Goal: Participate in discussion: Engage in conversation with other users on a specific topic

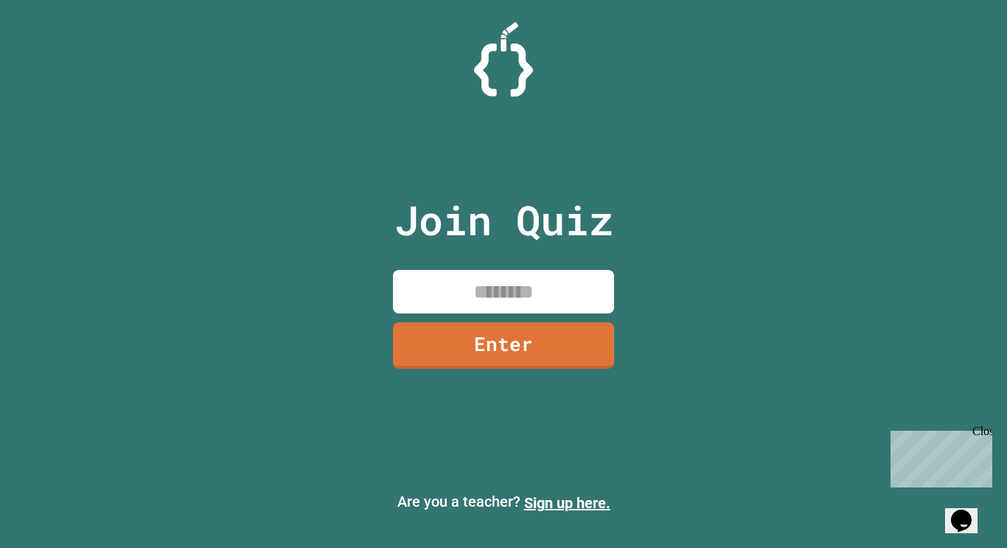
click at [448, 279] on input at bounding box center [503, 292] width 221 height 44
type input "********"
click at [462, 338] on link "Enter" at bounding box center [504, 343] width 215 height 49
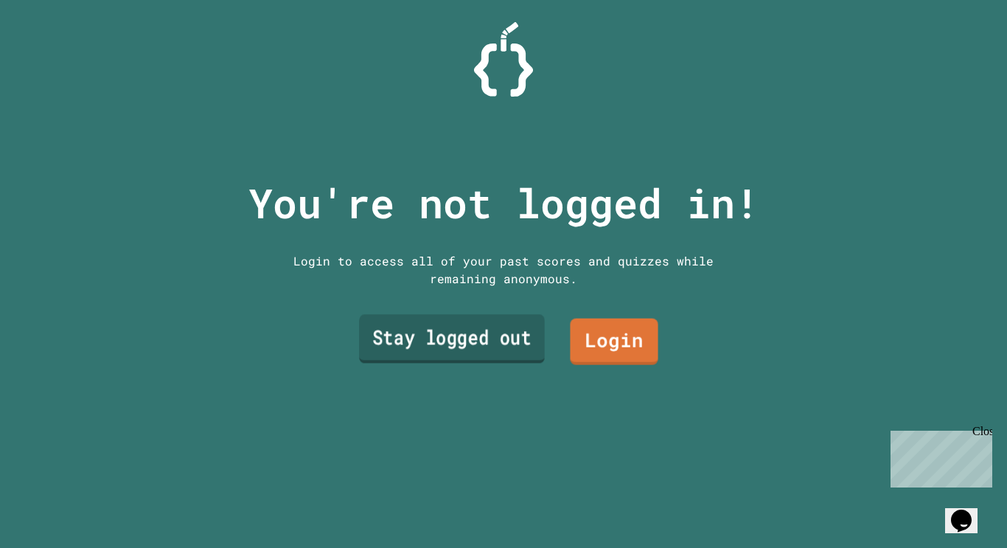
click at [521, 344] on link "Stay logged out" at bounding box center [452, 339] width 186 height 49
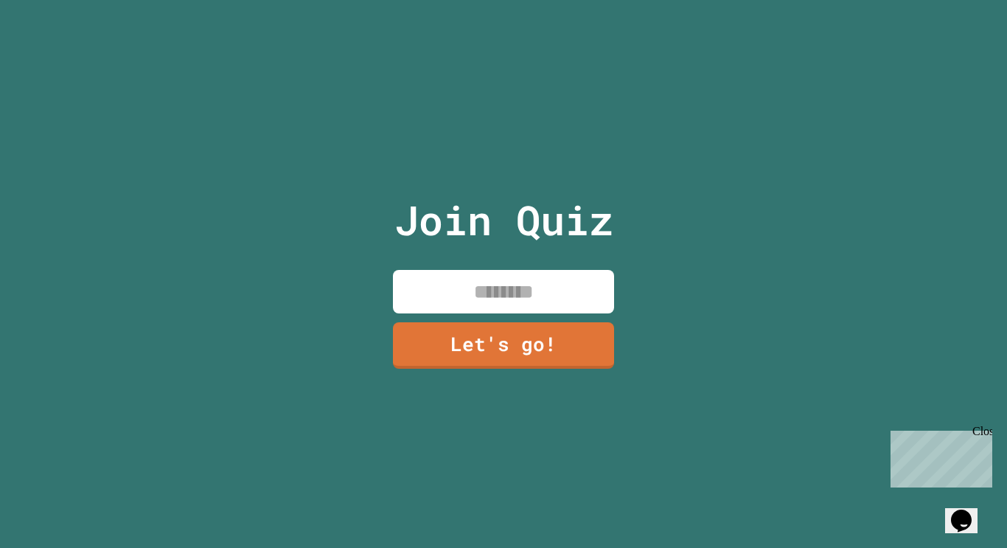
click at [504, 300] on input at bounding box center [503, 292] width 221 height 44
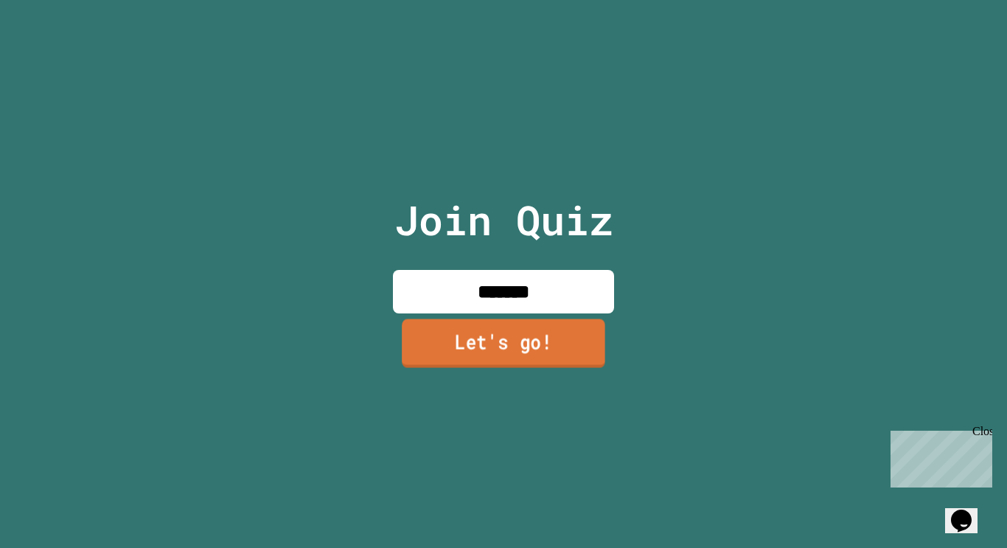
type input "*******"
click at [521, 331] on link "Let's go!" at bounding box center [504, 343] width 204 height 49
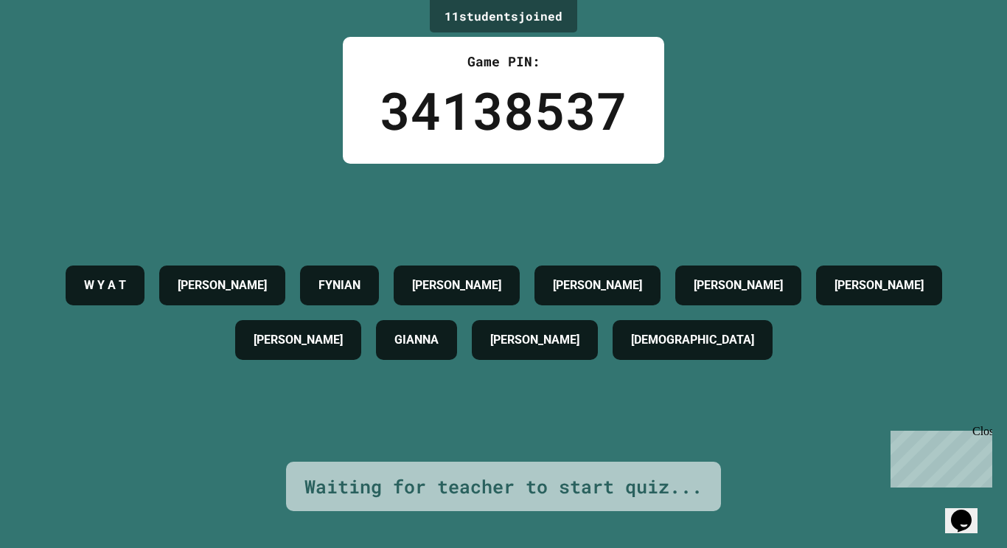
click at [969, 510] on icon "Chat widget" at bounding box center [961, 521] width 21 height 22
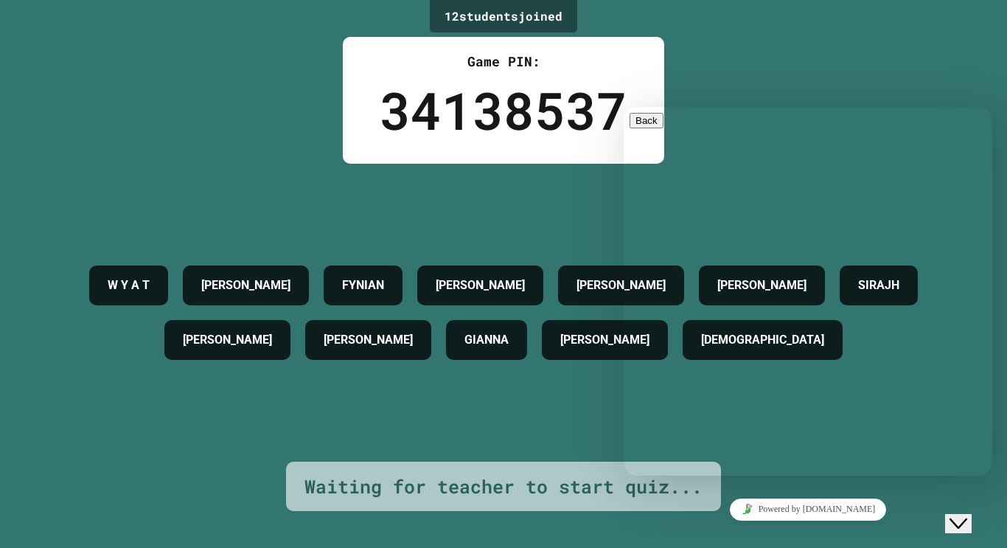
click at [956, 515] on div "Close Chat This icon closes the chat window." at bounding box center [959, 524] width 18 height 18
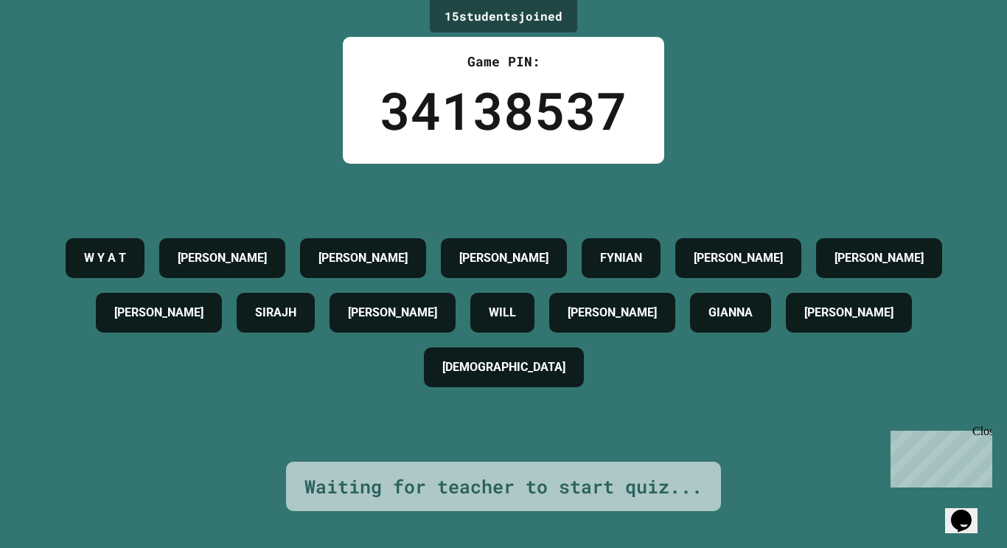
click at [650, 317] on h4 "JAMES M" at bounding box center [612, 313] width 89 height 18
drag, startPoint x: 82, startPoint y: 322, endPoint x: 195, endPoint y: 319, distance: 112.9
click at [195, 319] on div "JAMESON" at bounding box center [159, 313] width 126 height 40
click at [150, 316] on h4 "JAMESON" at bounding box center [158, 313] width 89 height 18
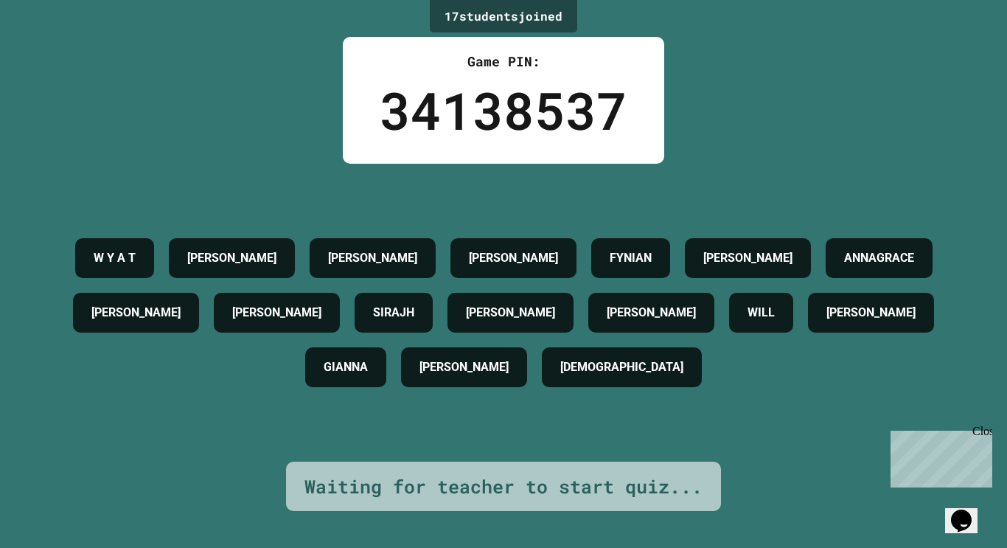
click at [151, 316] on div "JOEY" at bounding box center [136, 313] width 126 height 40
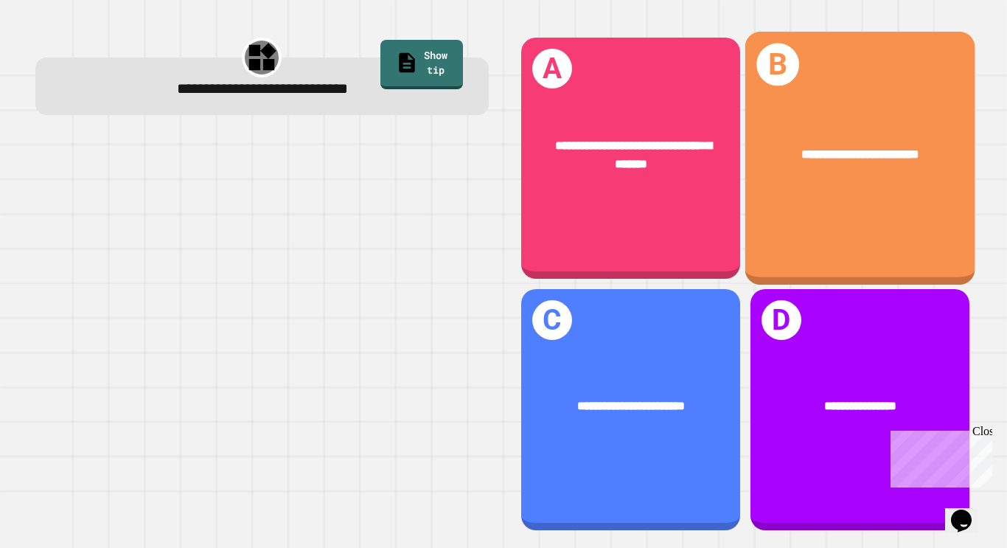
click at [843, 215] on div "**********" at bounding box center [860, 159] width 230 height 254
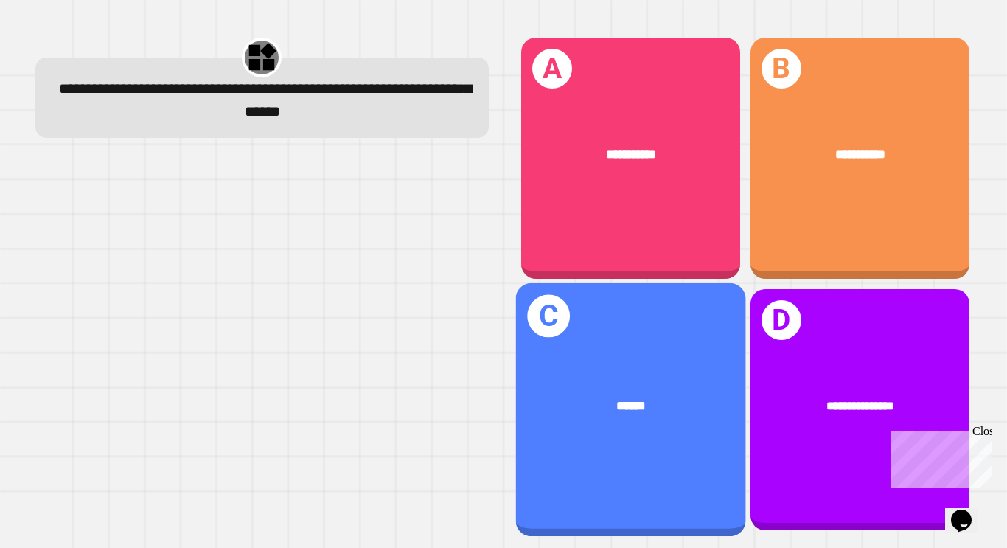
click at [704, 409] on div "******" at bounding box center [631, 405] width 178 height 19
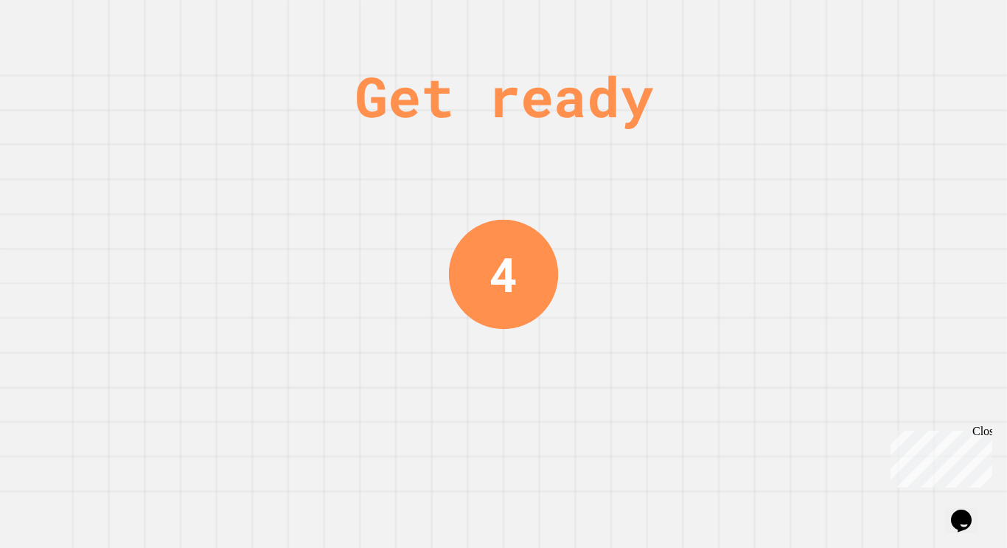
click at [732, 347] on div "Get ready 4" at bounding box center [503, 274] width 1007 height 548
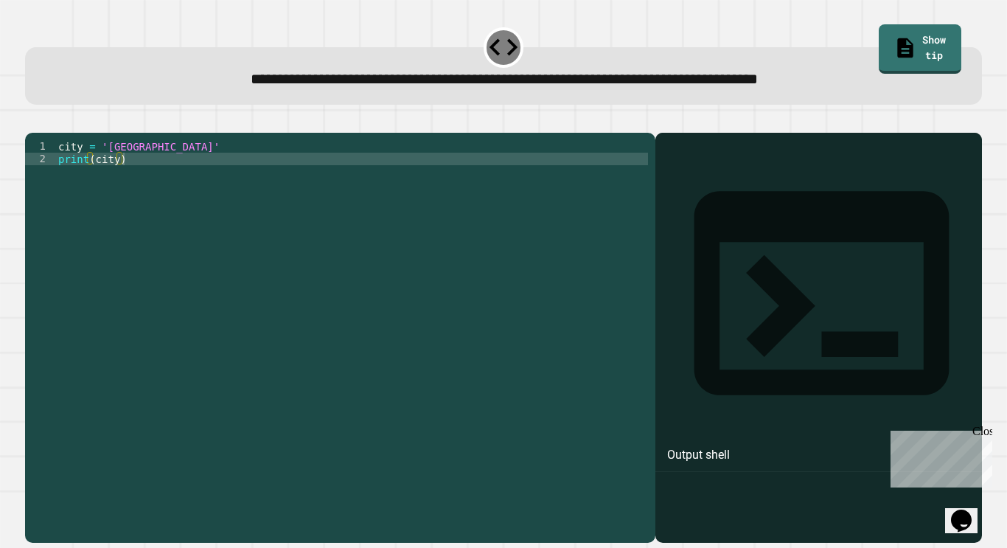
click at [465, 179] on div "city = 'Madrid' print ( city )" at bounding box center [351, 334] width 593 height 389
type textarea "**********"
click at [902, 41] on link "Show tip" at bounding box center [920, 48] width 81 height 52
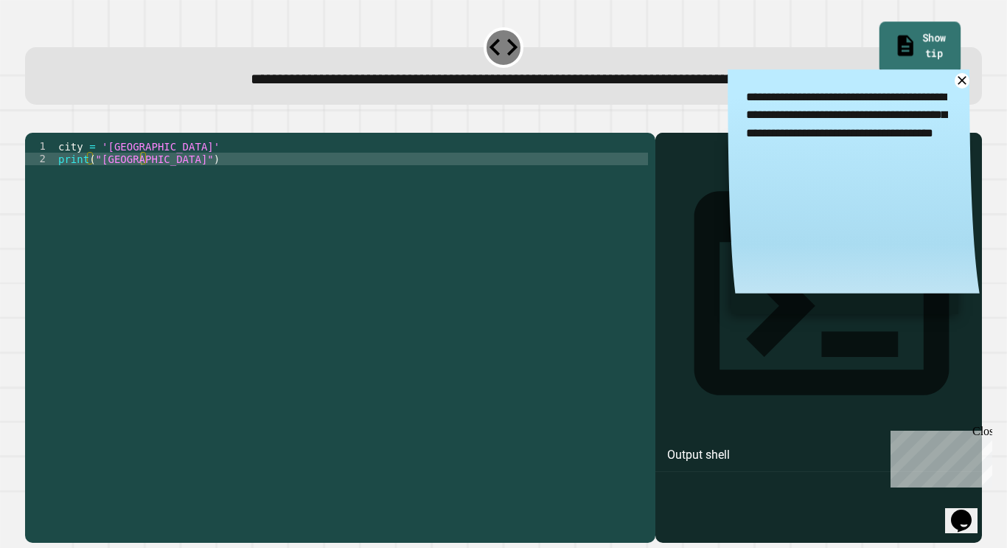
click at [901, 41] on link "Show tip" at bounding box center [920, 48] width 81 height 52
click at [32, 121] on button "button" at bounding box center [32, 121] width 0 height 0
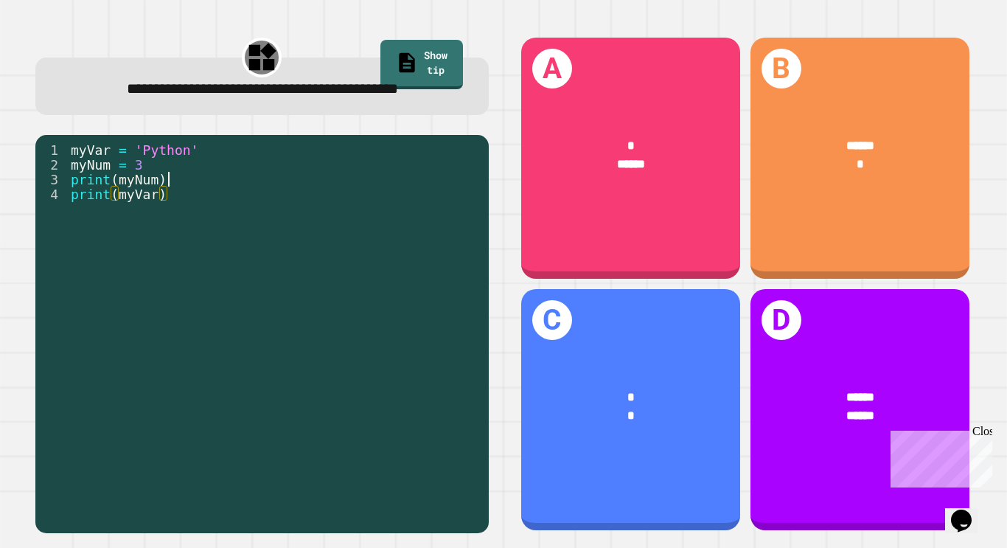
click at [190, 200] on div "myVar = 'Python' myNum = 3 print ( myNum ) print ( myVar )" at bounding box center [275, 326] width 414 height 369
click at [182, 194] on div "myVar = 'Python' myNum = 3 print ( myNum ) print ( myVar )" at bounding box center [275, 326] width 414 height 369
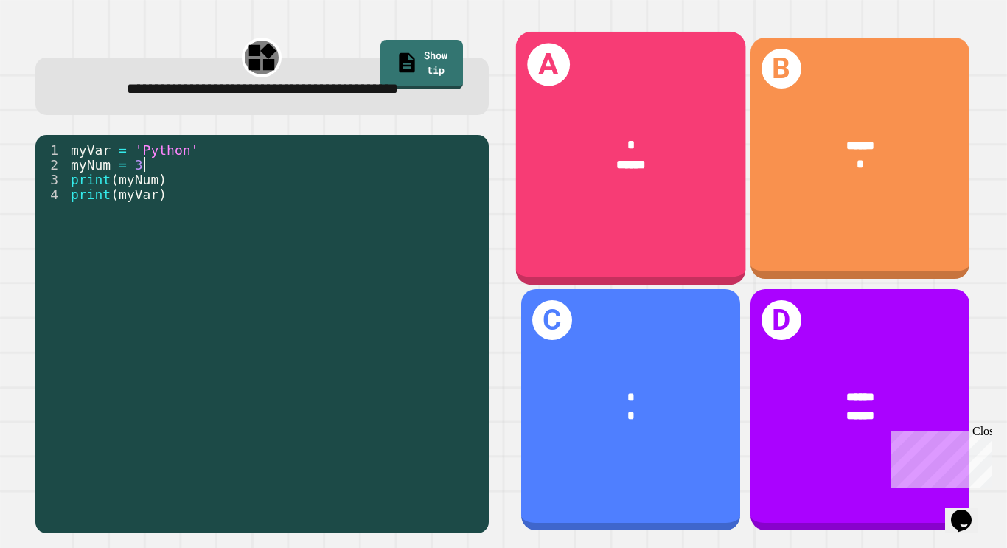
click at [599, 184] on div "* ******" at bounding box center [630, 154] width 230 height 89
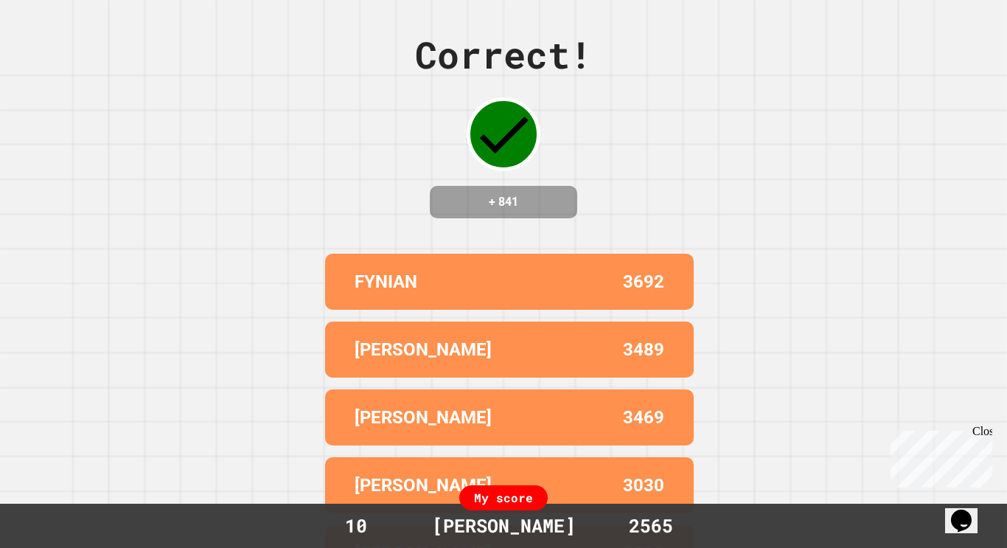
scroll to position [0, 0]
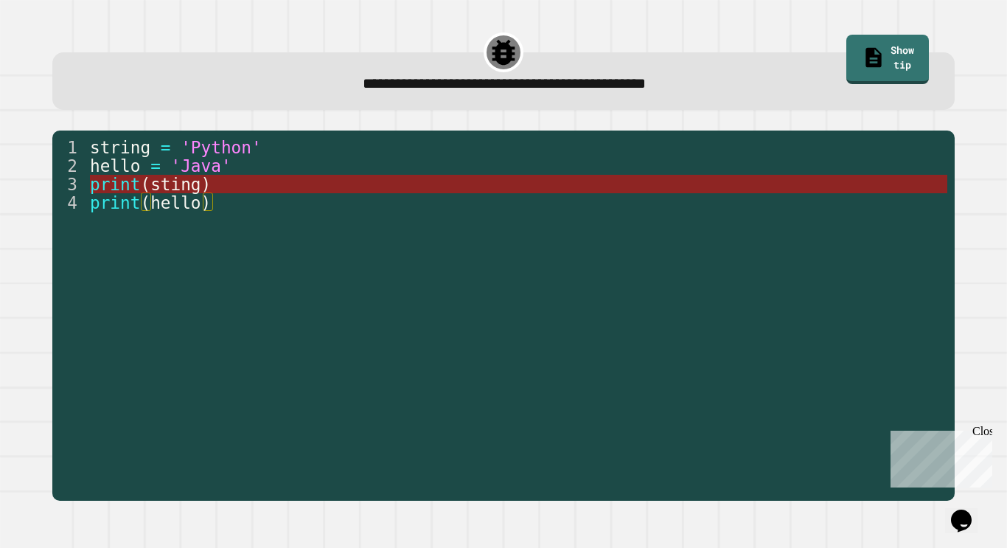
click at [183, 187] on span "sting" at bounding box center [175, 184] width 50 height 19
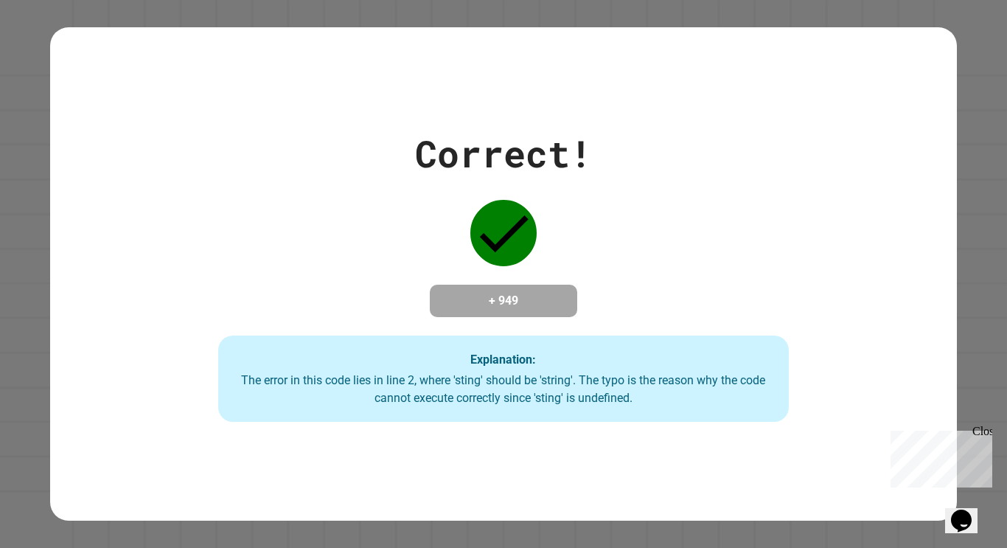
click at [215, 326] on div "Correct! + 949 Explanation: The error in this code lies in line 2, where 'sting…" at bounding box center [503, 274] width 815 height 296
click at [212, 324] on div "Correct! + 949 Explanation: The error in this code lies in line 2, where 'sting…" at bounding box center [503, 274] width 815 height 296
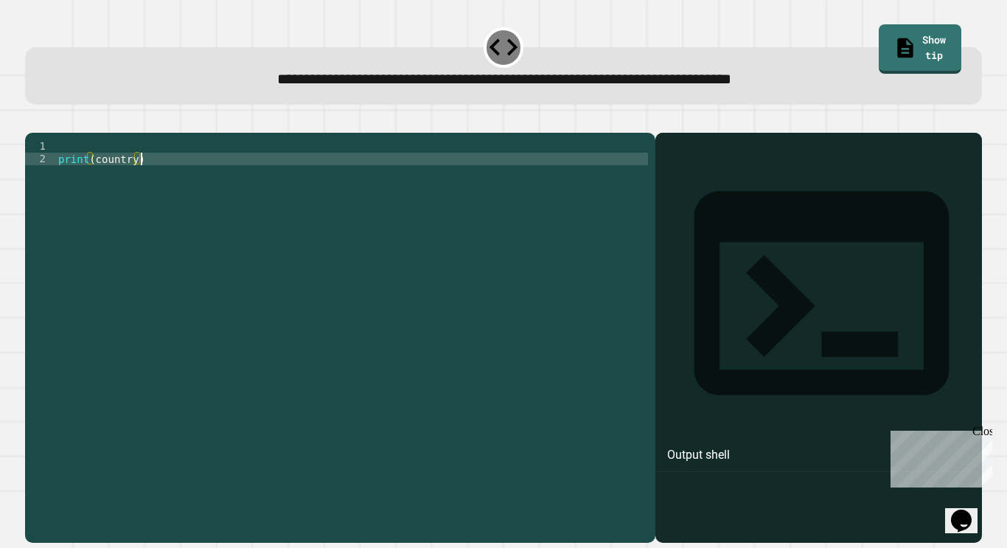
click at [141, 181] on div "print ( country )" at bounding box center [351, 334] width 593 height 389
click at [132, 182] on div "print ( country )" at bounding box center [351, 334] width 593 height 389
click at [112, 168] on div "print ( country )" at bounding box center [351, 334] width 593 height 389
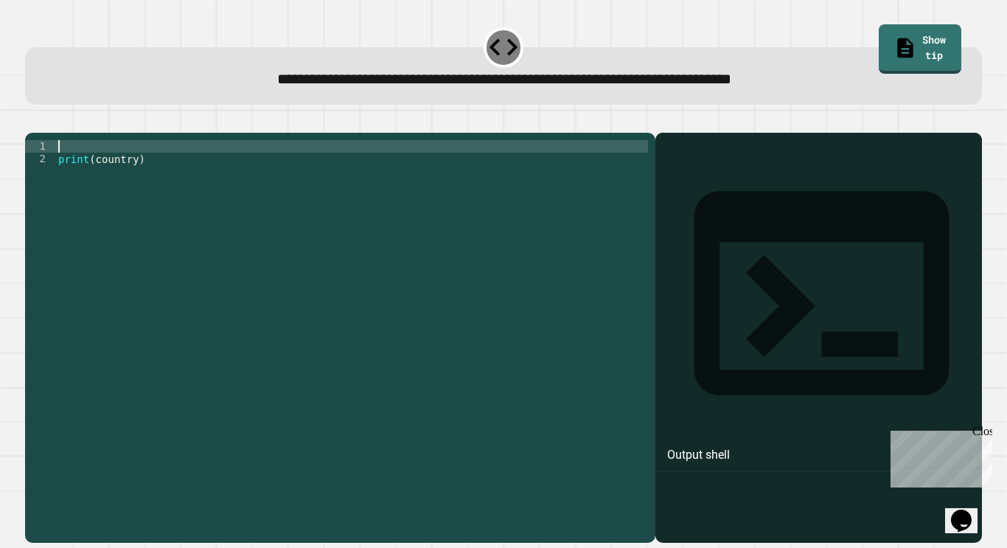
click at [135, 187] on div "print ( country )" at bounding box center [351, 334] width 593 height 389
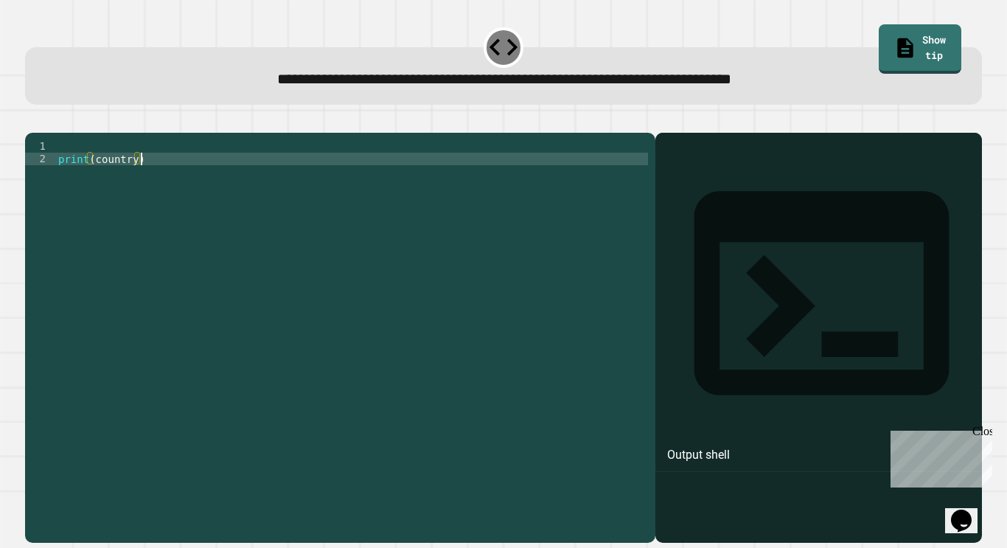
click at [131, 183] on div "print ( country )" at bounding box center [351, 334] width 593 height 389
type textarea "**********"
click at [84, 170] on div "print ( country )" at bounding box center [351, 334] width 593 height 389
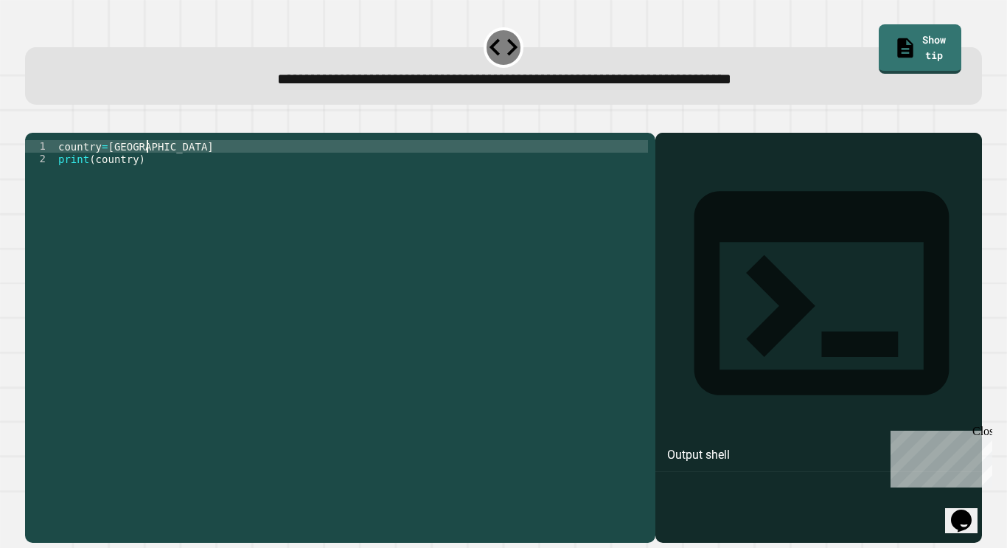
scroll to position [0, 10]
click at [105, 167] on div "country = England print ( country )" at bounding box center [351, 334] width 593 height 389
click at [97, 170] on div "country = England print ( country )" at bounding box center [351, 334] width 593 height 389
click at [99, 170] on div "country = England print ( country )" at bounding box center [351, 334] width 593 height 389
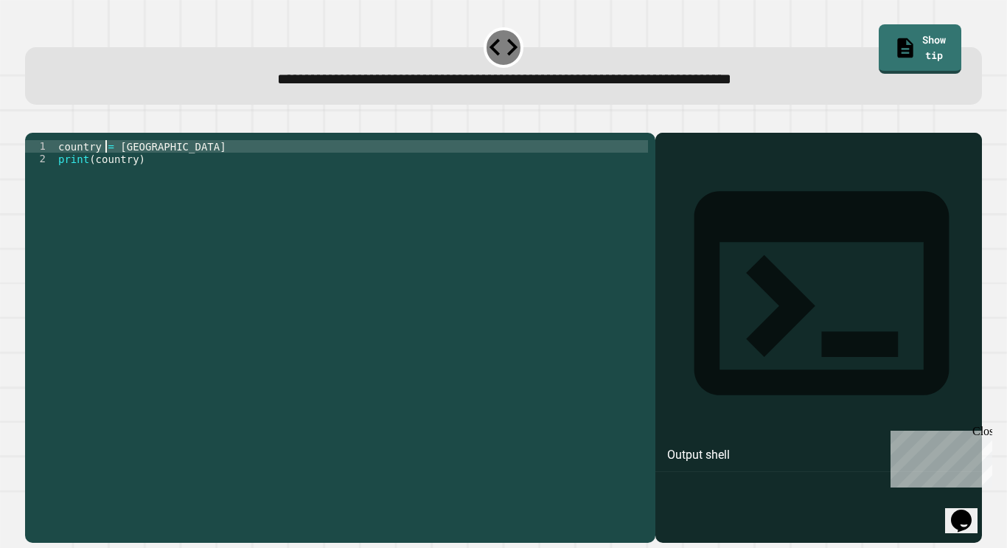
scroll to position [0, 7]
click at [32, 121] on icon "button" at bounding box center [32, 121] width 0 height 0
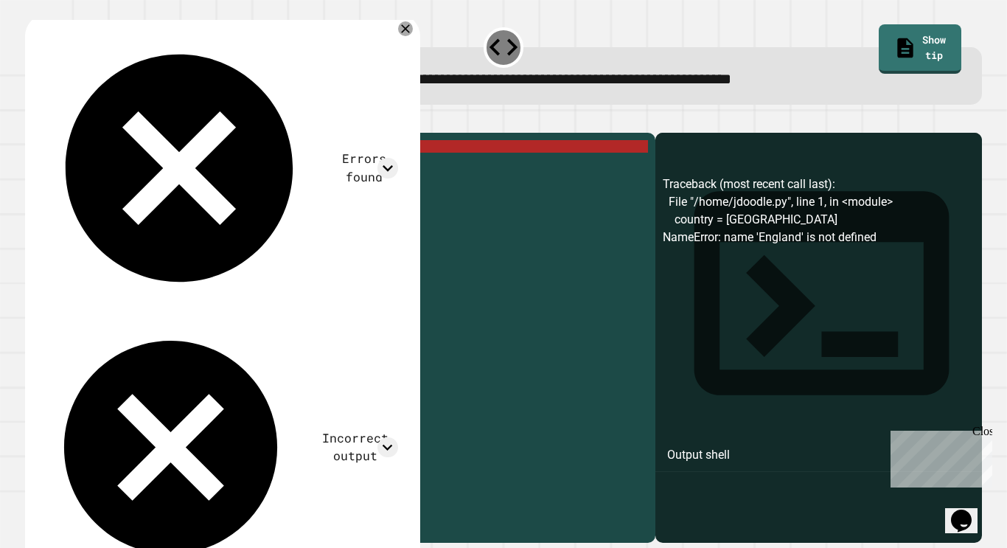
click at [106, 168] on div "country = England print ( country )" at bounding box center [351, 334] width 593 height 389
click at [94, 181] on div "country = England print ( country )" at bounding box center [351, 334] width 593 height 389
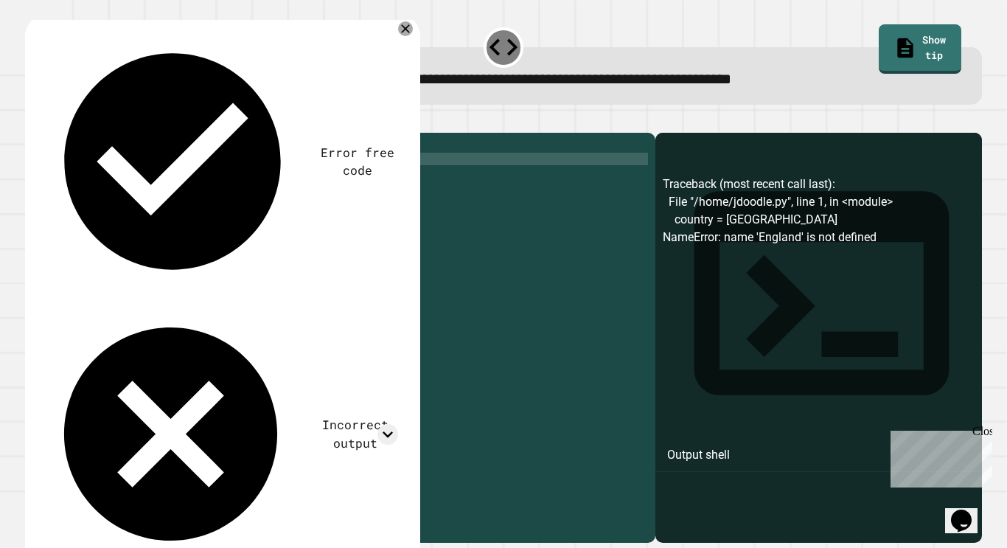
click at [141, 183] on div "country = England print ( "country)" at bounding box center [351, 334] width 593 height 389
click at [46, 133] on icon "button" at bounding box center [42, 130] width 8 height 10
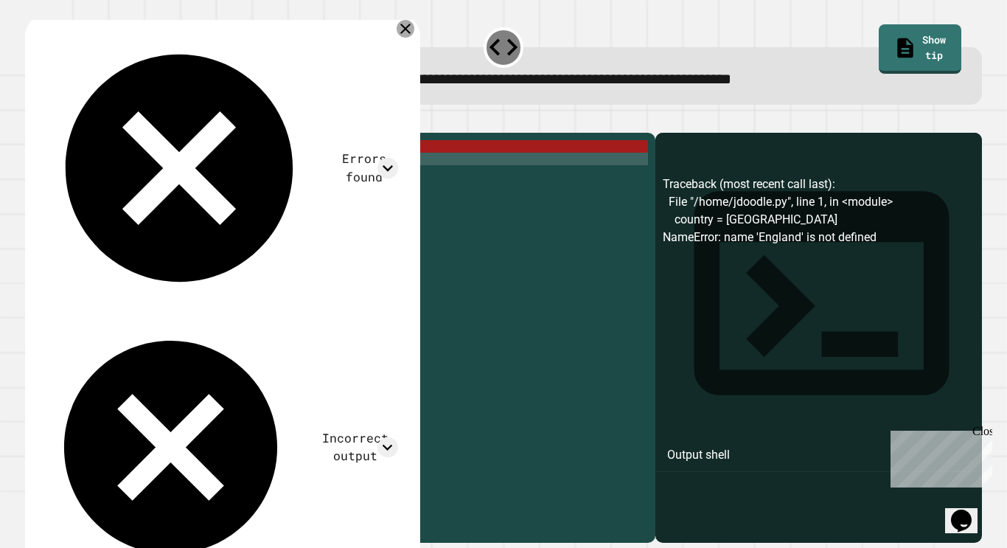
click at [400, 29] on icon at bounding box center [405, 29] width 10 height 10
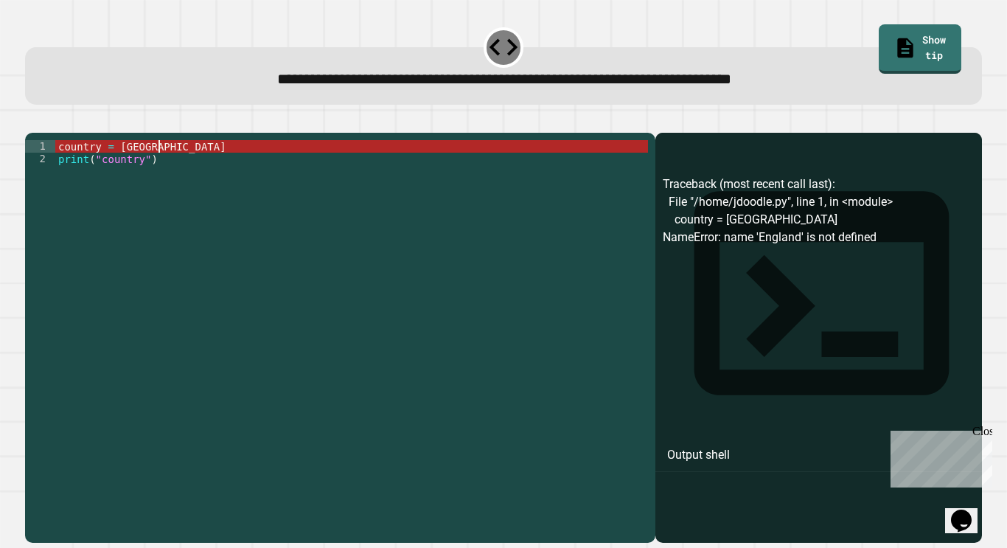
click at [190, 161] on div "country = England print ( "country" )" at bounding box center [351, 334] width 593 height 389
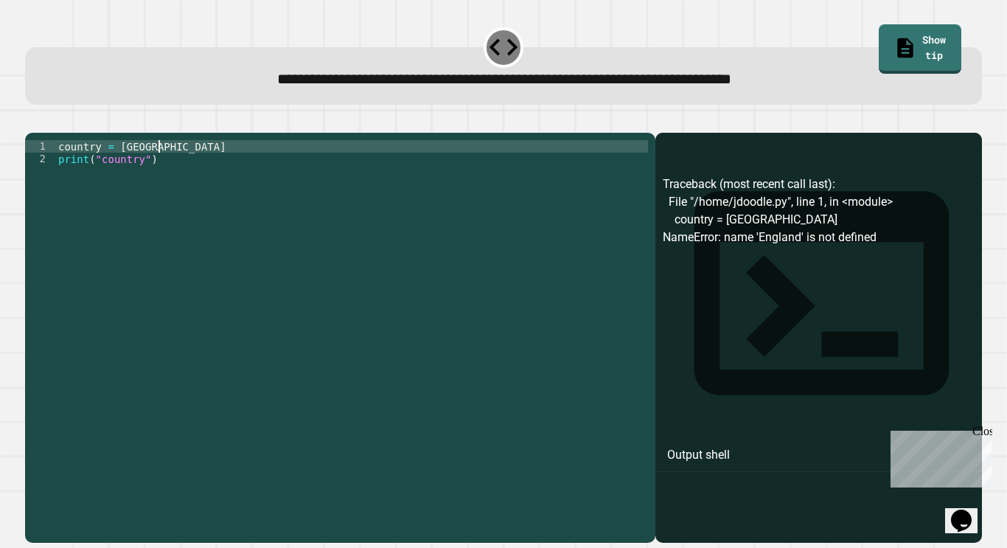
scroll to position [0, 12]
click at [140, 184] on div "country = England print ( "country" )" at bounding box center [351, 334] width 593 height 389
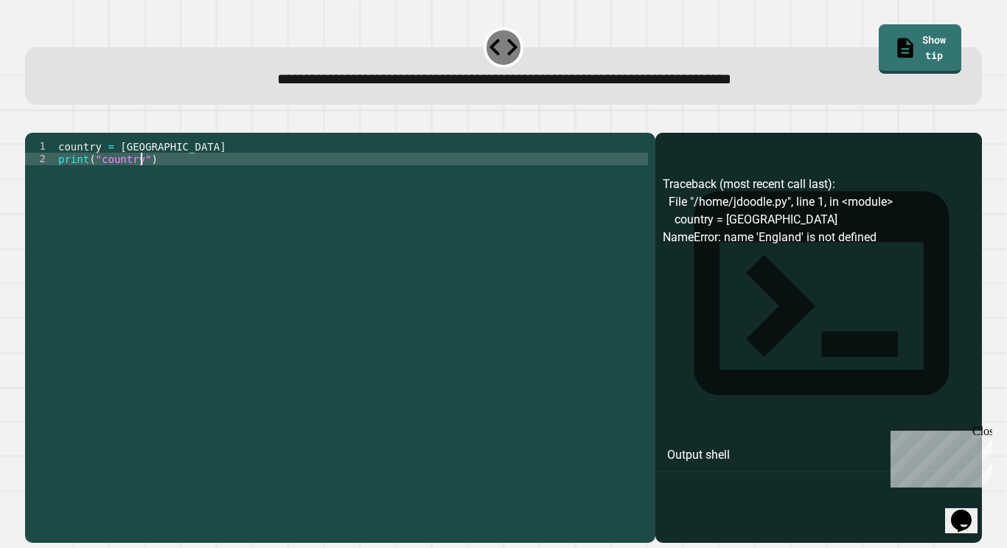
click at [145, 185] on div "country = England print ( "country" )" at bounding box center [351, 334] width 593 height 389
click at [32, 121] on icon "button" at bounding box center [32, 121] width 0 height 0
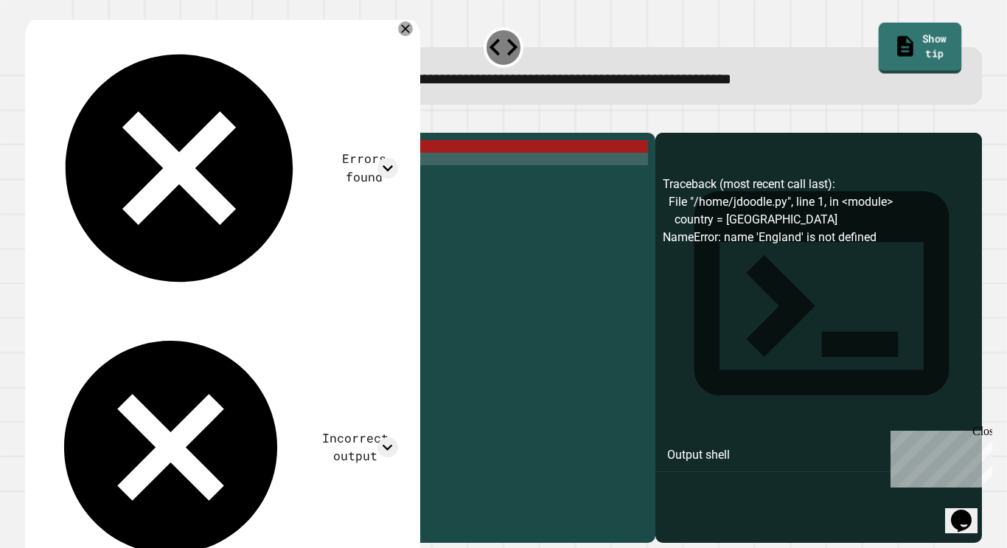
click at [921, 35] on link "Show tip" at bounding box center [920, 48] width 83 height 51
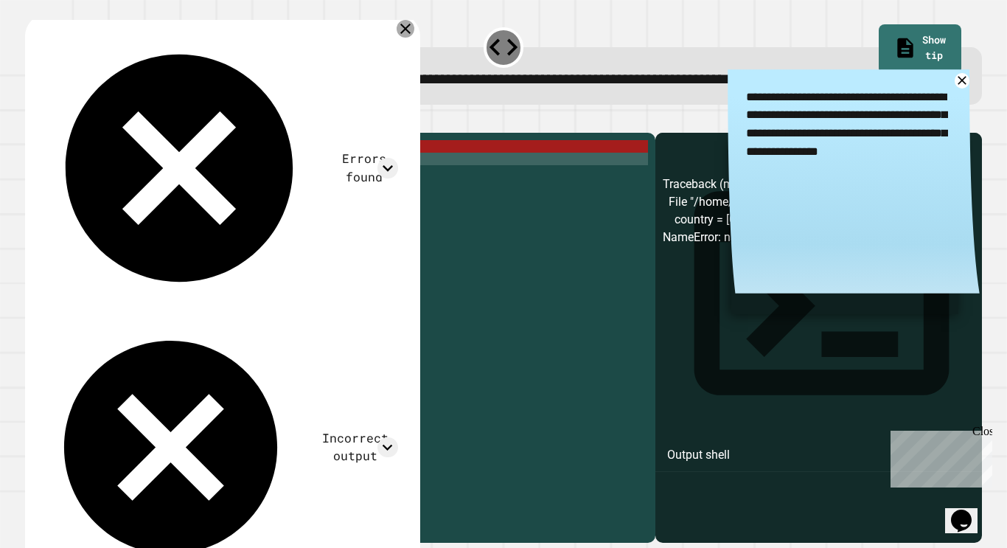
click at [397, 29] on icon at bounding box center [406, 29] width 18 height 18
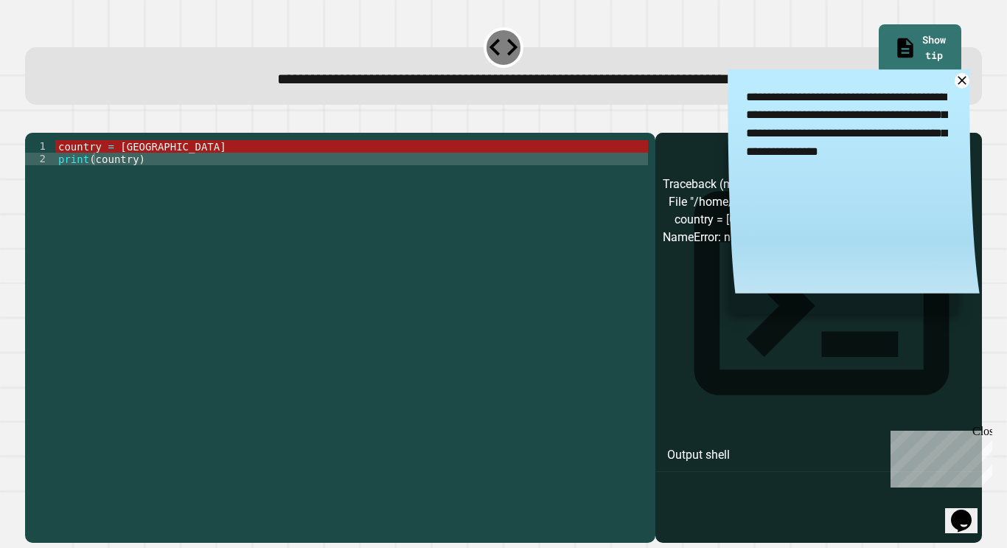
click at [134, 180] on div "country = England print ( country )" at bounding box center [351, 334] width 593 height 389
click at [636, 39] on div "**********" at bounding box center [503, 65] width 967 height 90
click at [964, 83] on icon at bounding box center [962, 80] width 10 height 10
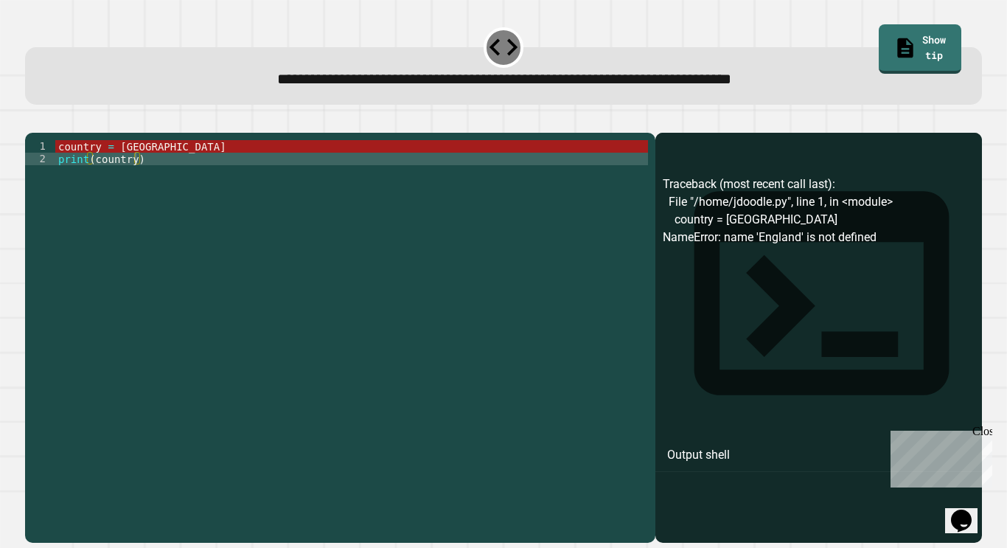
click at [234, 170] on div "country = England print ( country )" at bounding box center [351, 334] width 593 height 389
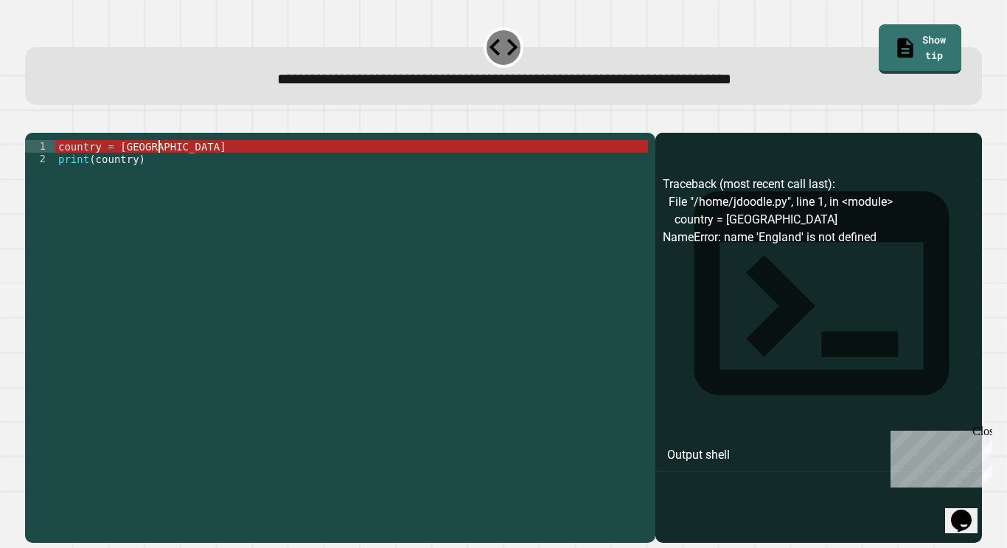
scroll to position [0, 13]
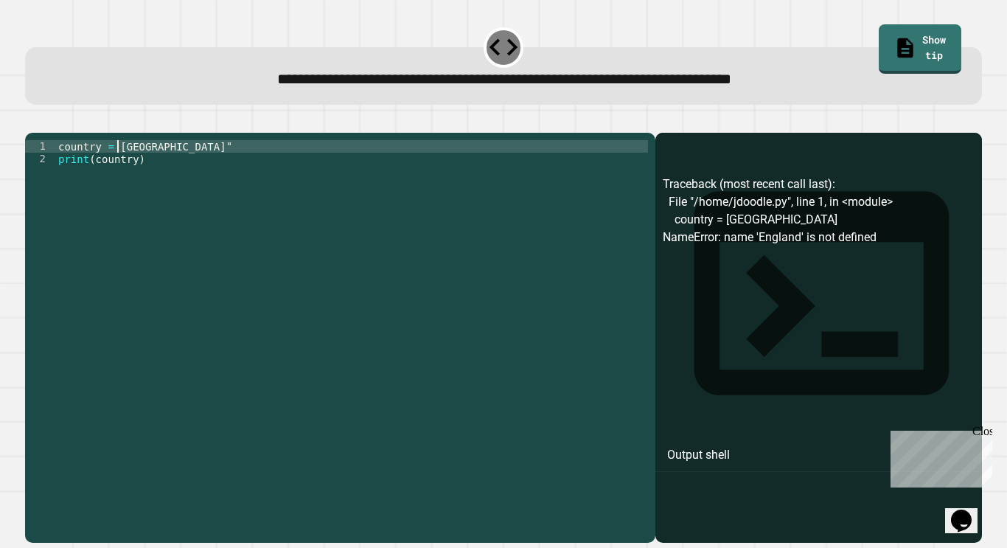
click at [119, 168] on div "country = England " print ( country )" at bounding box center [351, 334] width 593 height 389
type textarea "**********"
click at [32, 121] on icon "button" at bounding box center [32, 121] width 0 height 0
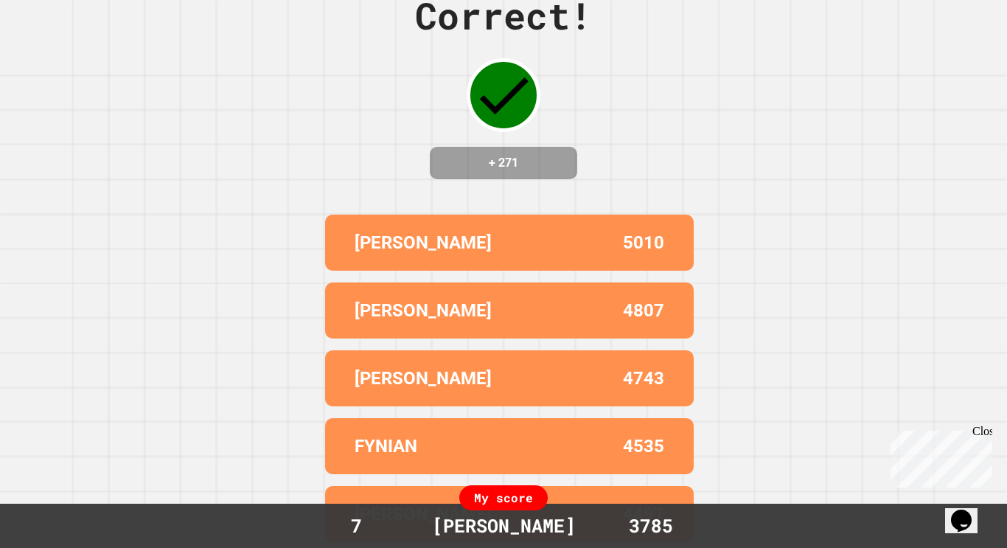
scroll to position [0, 0]
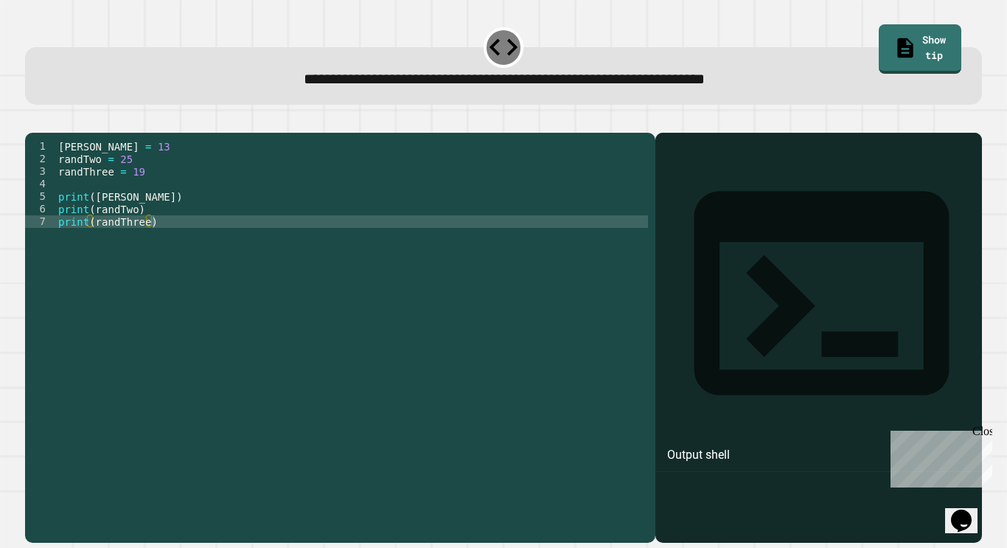
click at [234, 192] on div "randOne = 13 randTwo = 25 randThree = 19 print ( randOne ) print ( randTwo ) pr…" at bounding box center [351, 334] width 593 height 389
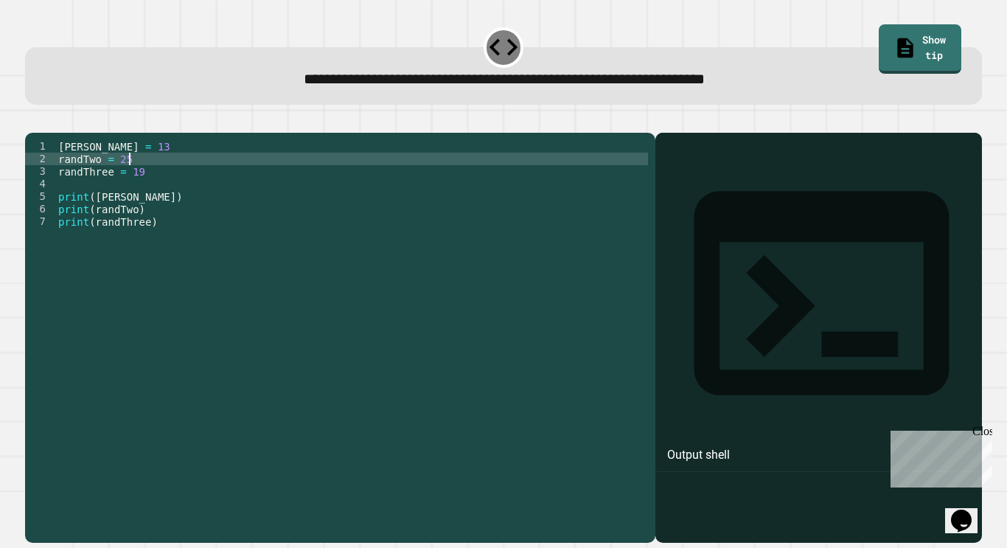
click at [215, 178] on div "randOne = 13 randTwo = 25 randThree = 19 print ( randOne ) print ( randTwo ) pr…" at bounding box center [351, 334] width 593 height 389
click at [32, 121] on icon "button" at bounding box center [32, 121] width 0 height 0
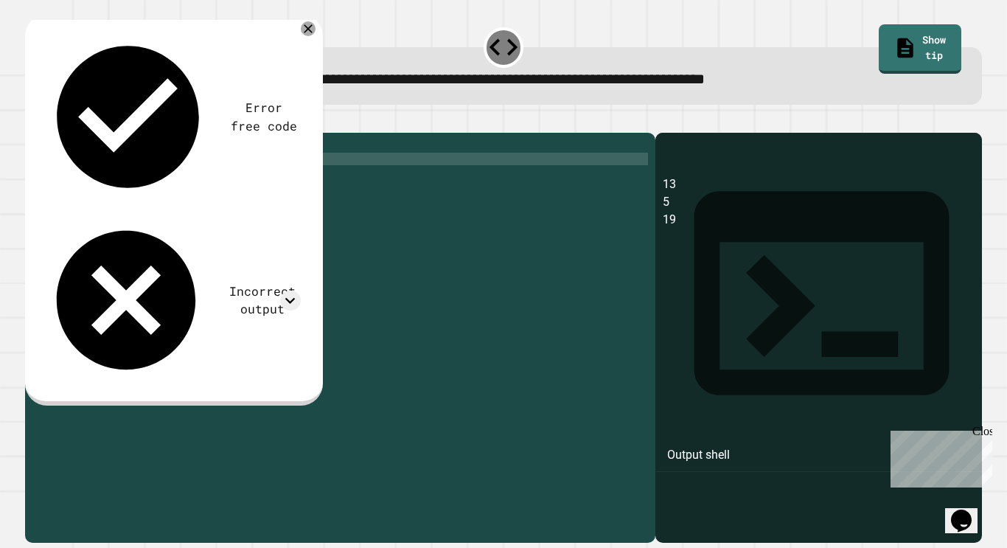
click at [132, 176] on div "randOne = 13 randTwo = 5 randThree = 19 print ( randOne ) print ( randTwo ) pri…" at bounding box center [351, 334] width 593 height 389
type textarea "**********"
click at [32, 121] on icon "button" at bounding box center [32, 121] width 0 height 0
